Goal: Information Seeking & Learning: Compare options

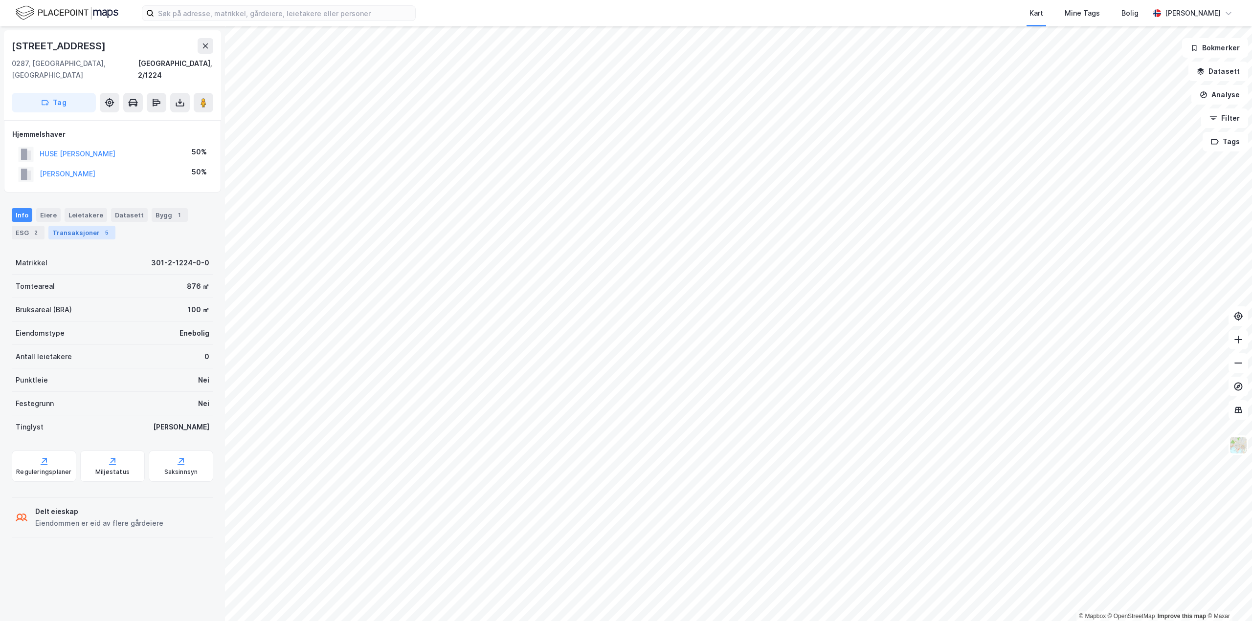
click at [80, 226] on div "Transaksjoner 5" at bounding box center [81, 233] width 67 height 14
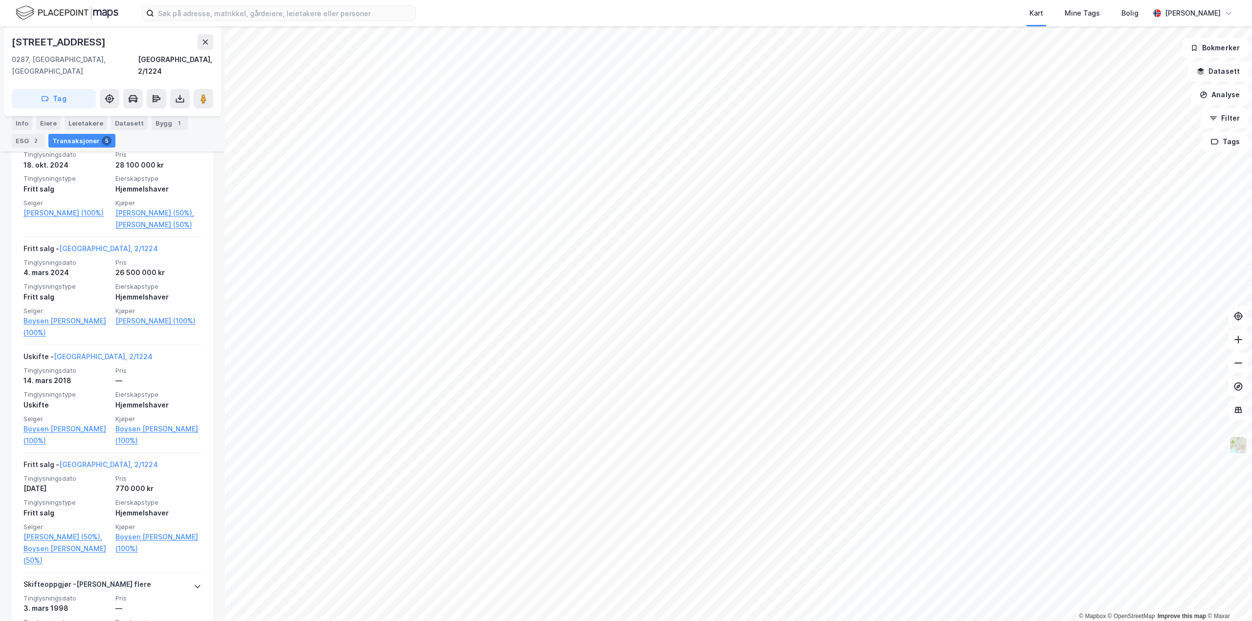
scroll to position [147, 0]
